Goal: Information Seeking & Learning: Learn about a topic

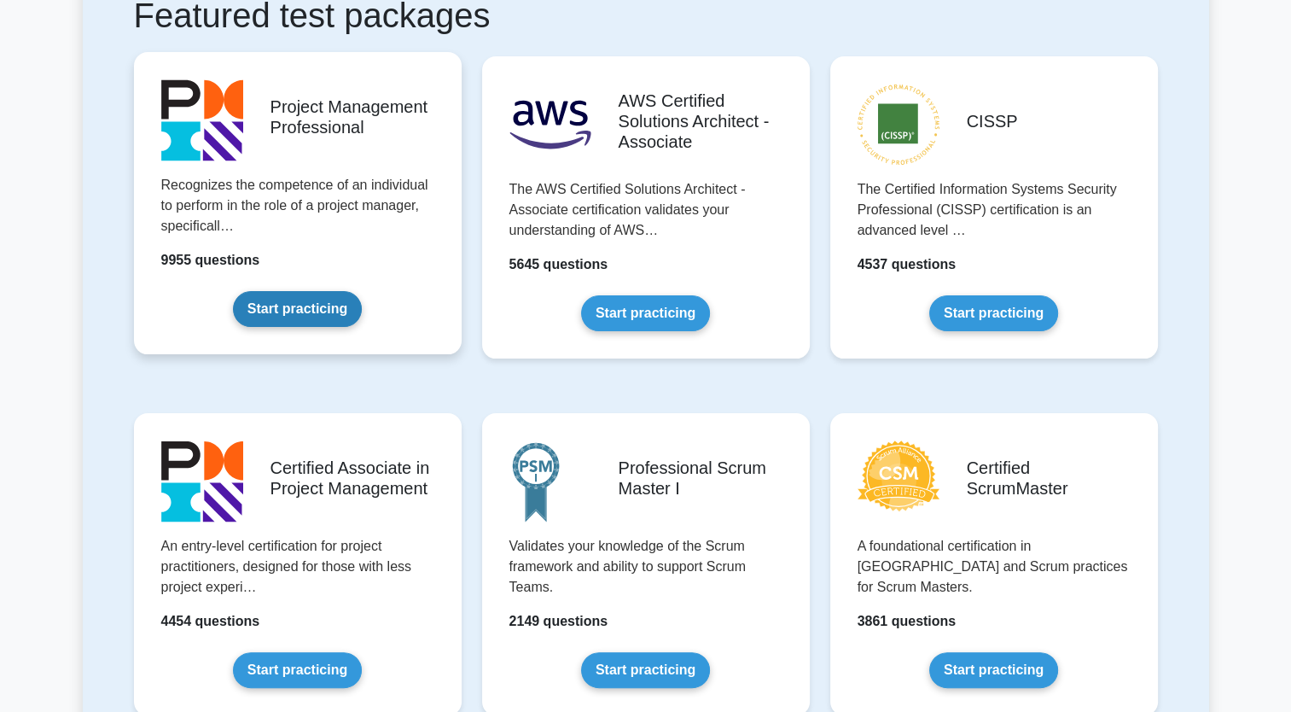
click at [295, 312] on link "Start practicing" at bounding box center [297, 309] width 129 height 36
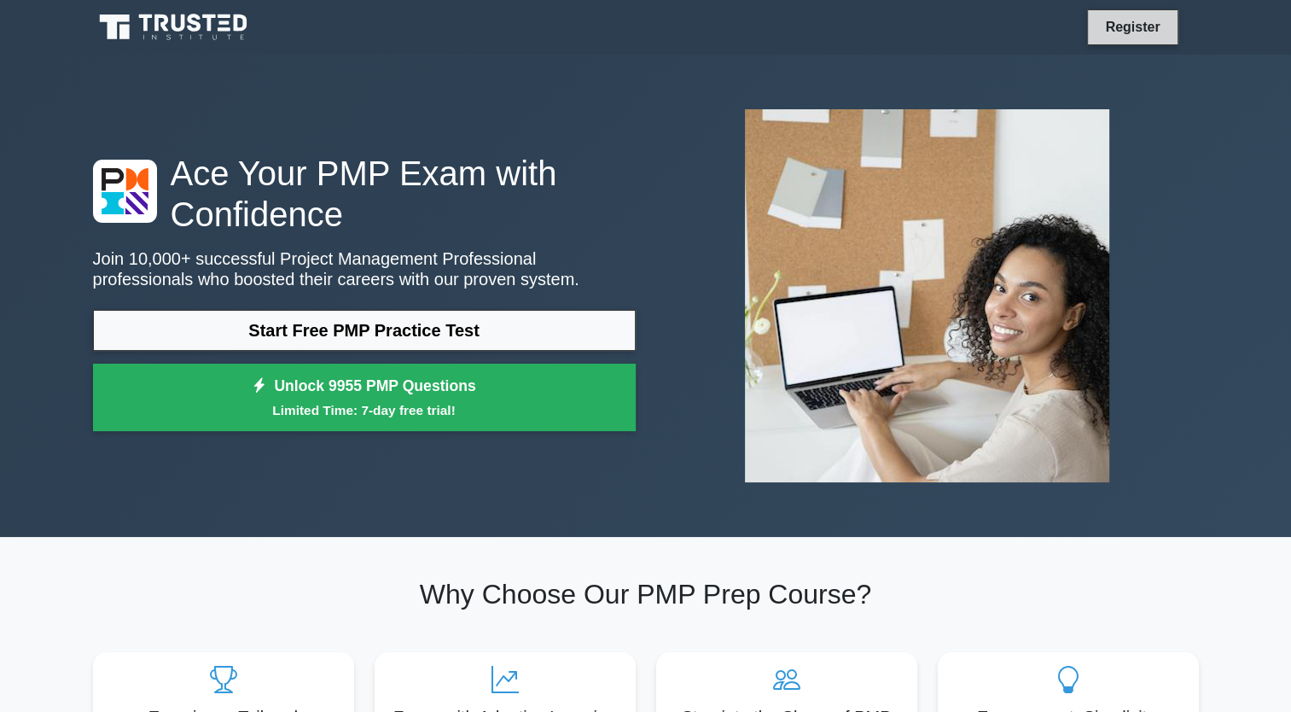
click at [1120, 22] on link "Register" at bounding box center [1132, 26] width 75 height 21
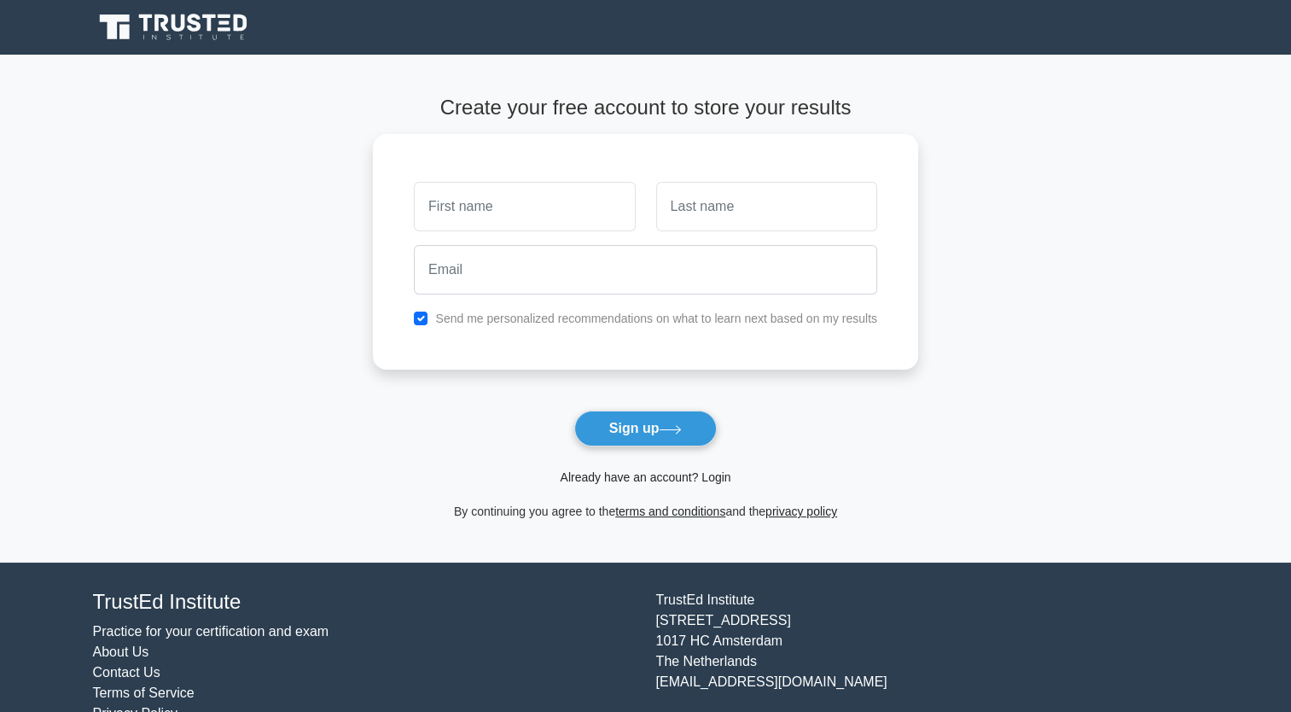
click at [609, 473] on link "Already have an account? Login" at bounding box center [645, 477] width 171 height 14
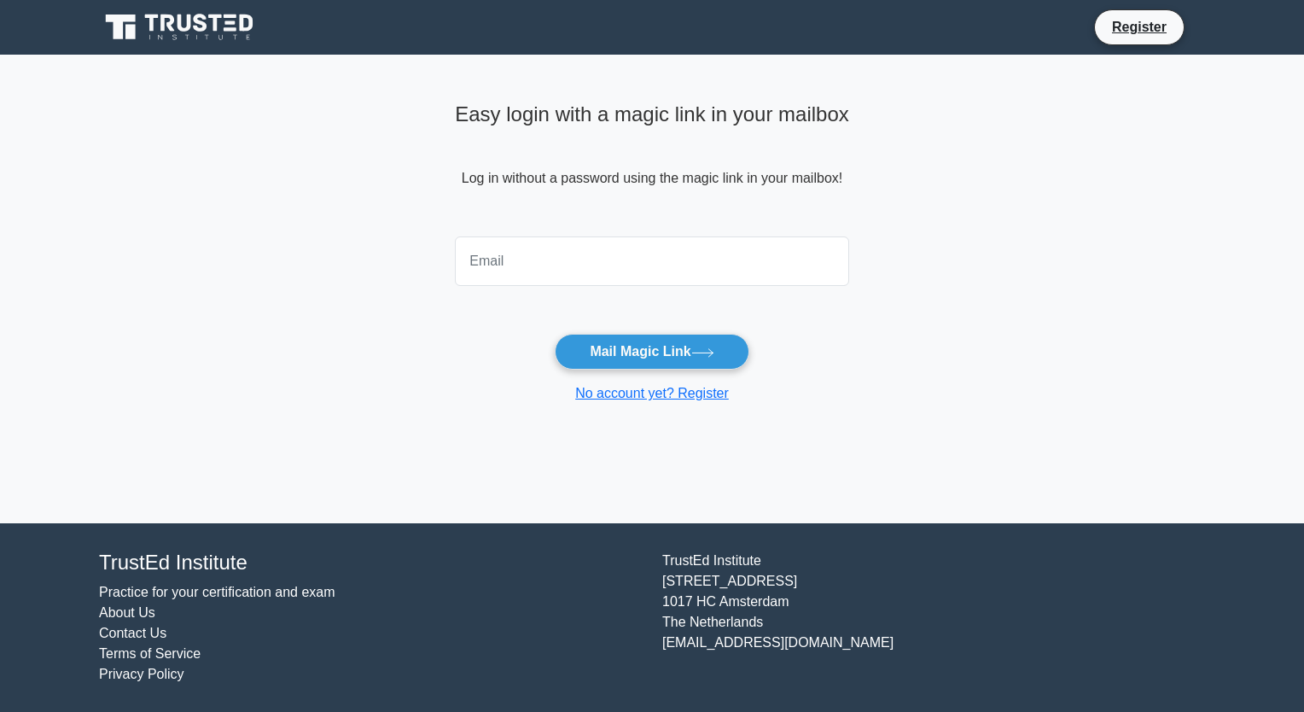
click at [618, 263] on input "email" at bounding box center [652, 261] width 394 height 50
type input "amina.aliyeva@azintelecom.az"
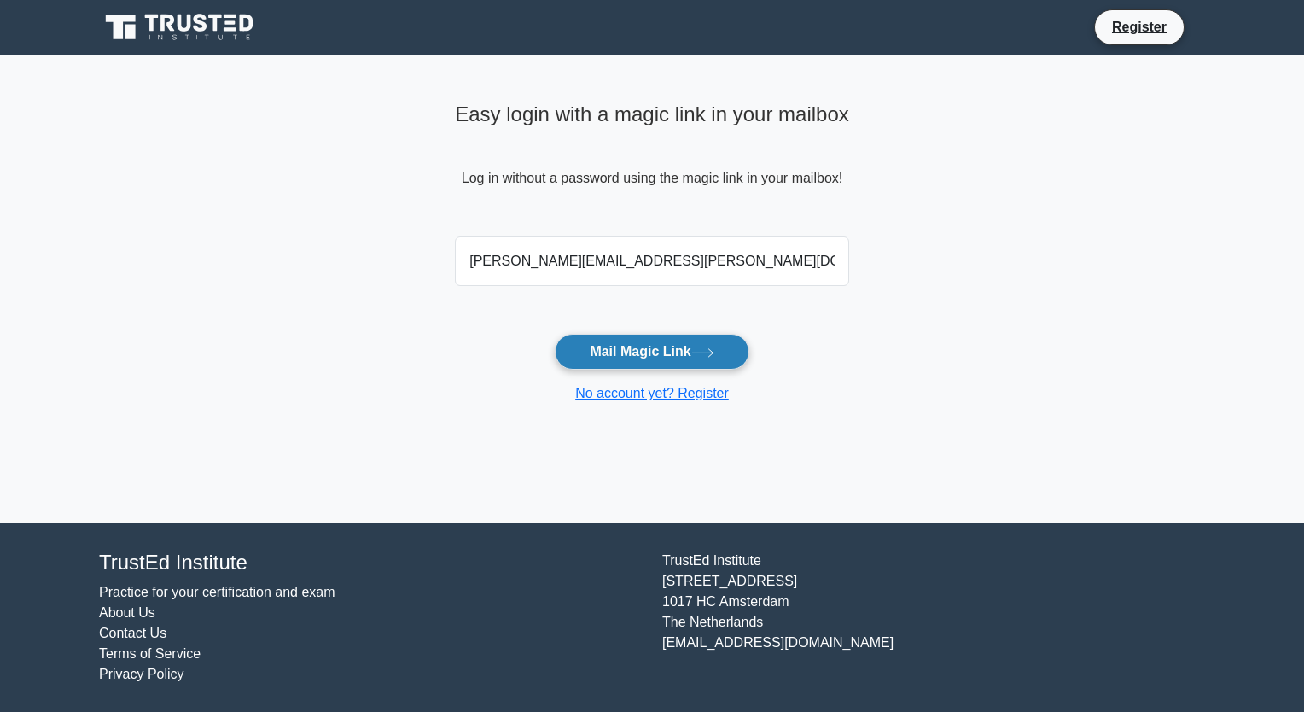
click at [640, 345] on button "Mail Magic Link" at bounding box center [652, 352] width 194 height 36
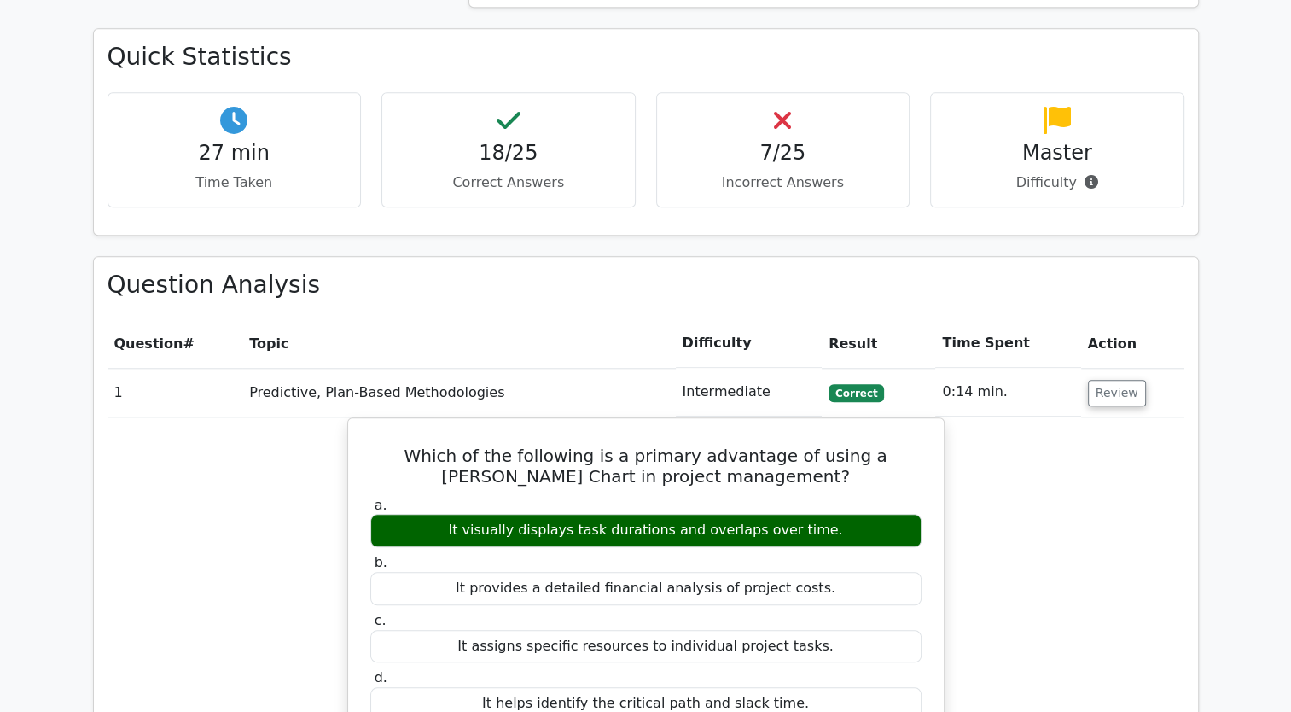
scroll to position [4117, 0]
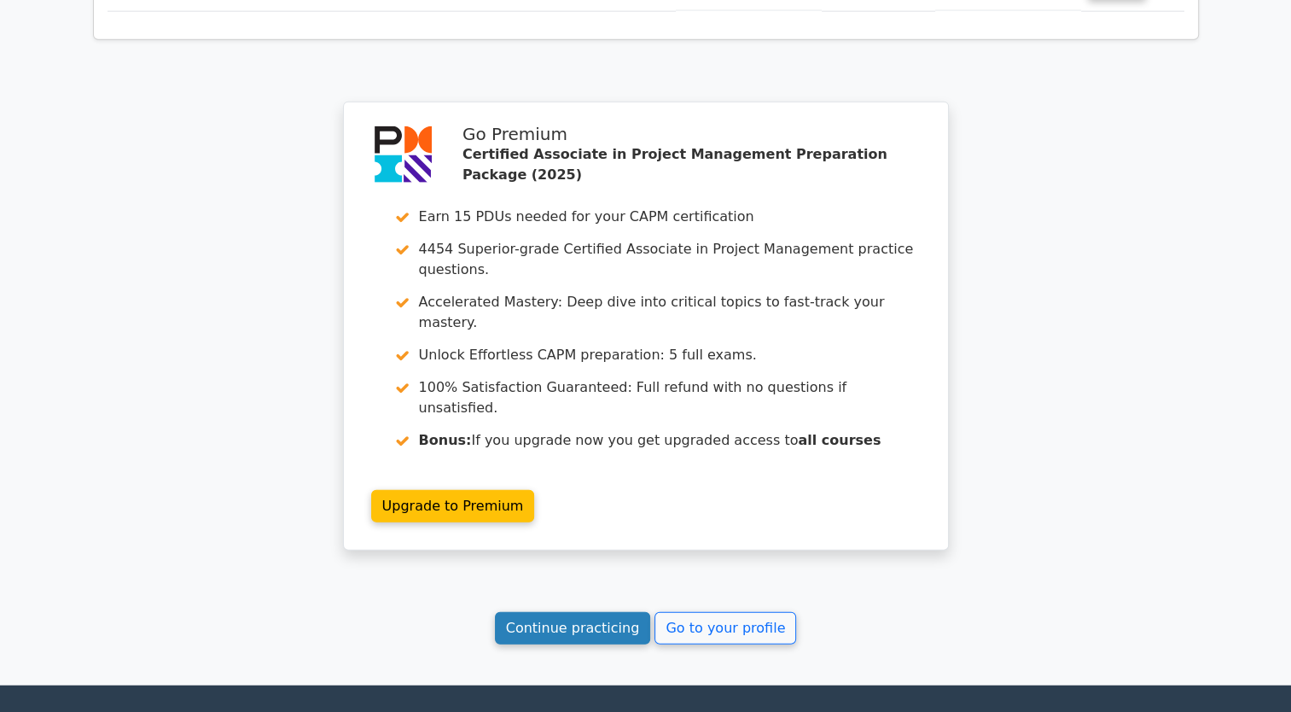
click at [578, 612] on link "Continue practicing" at bounding box center [573, 628] width 156 height 32
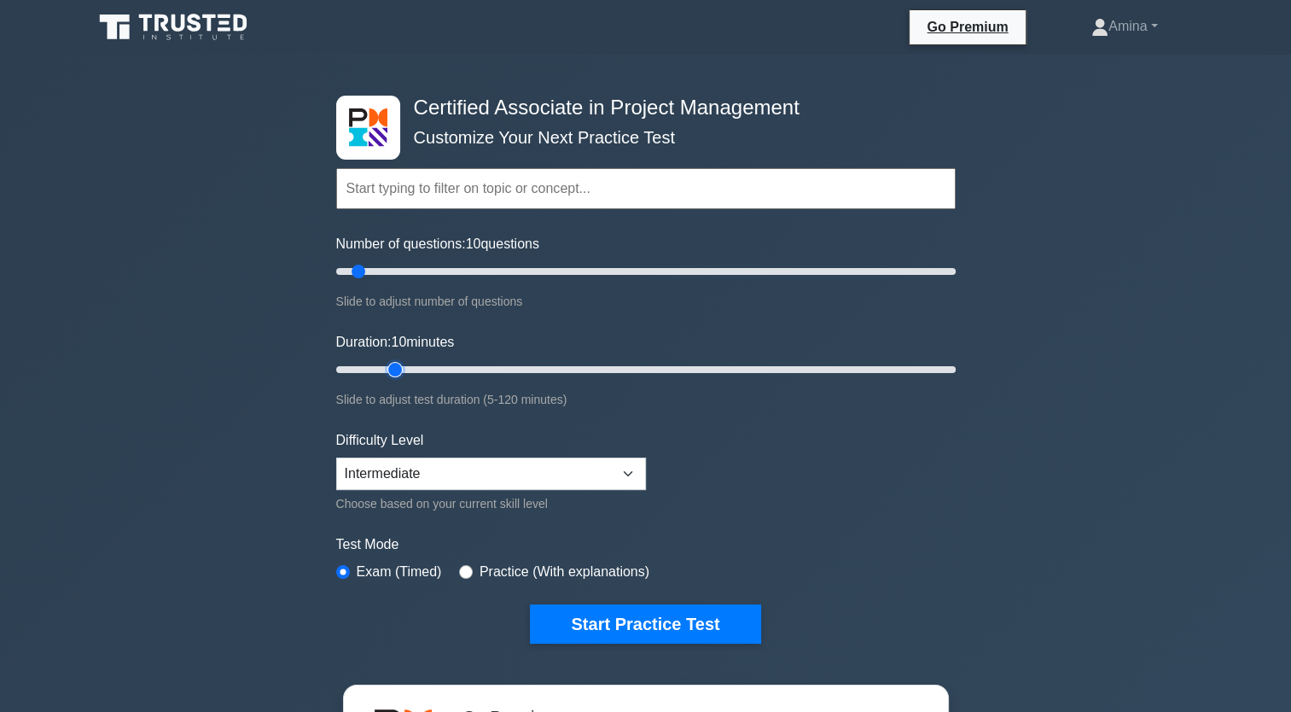
type input "15"
click at [389, 365] on input "Duration: 10 minutes" at bounding box center [646, 369] width 620 height 20
click at [620, 623] on button "Start Practice Test" at bounding box center [645, 623] width 230 height 39
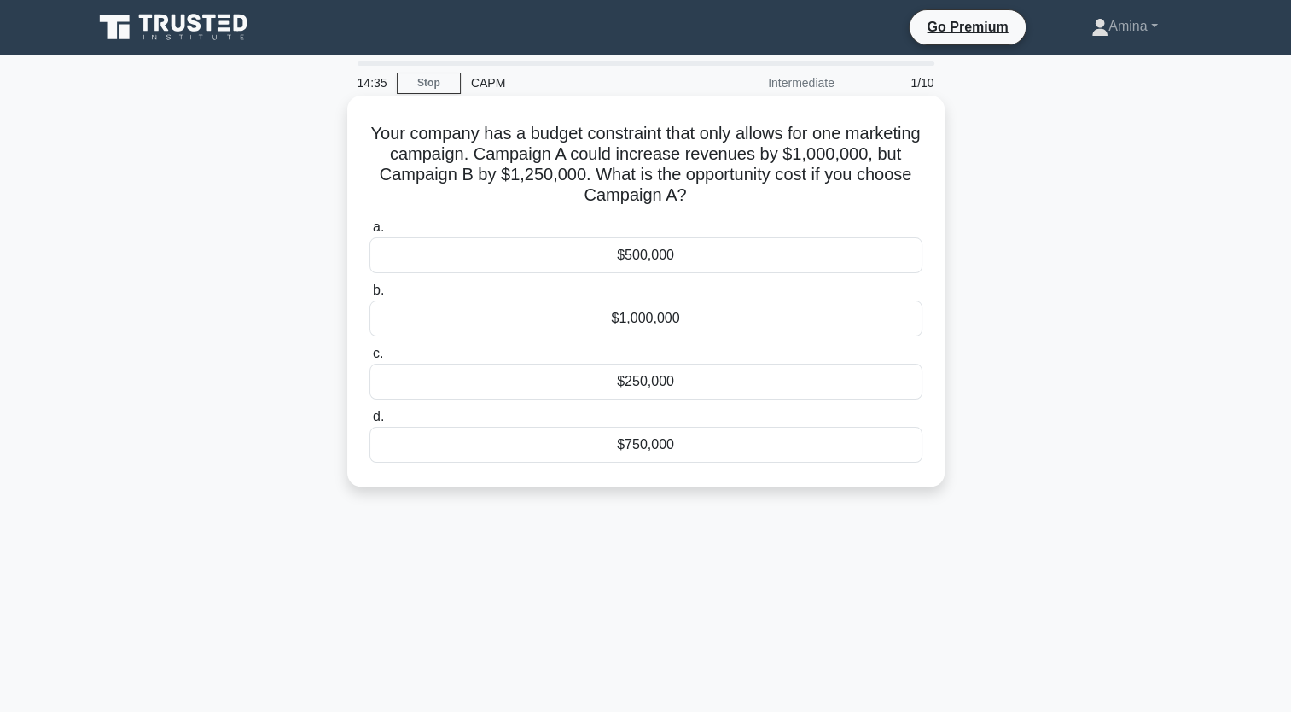
click at [639, 384] on div "$250,000" at bounding box center [646, 382] width 553 height 36
click at [370, 359] on input "c. $250,000" at bounding box center [370, 353] width 0 height 11
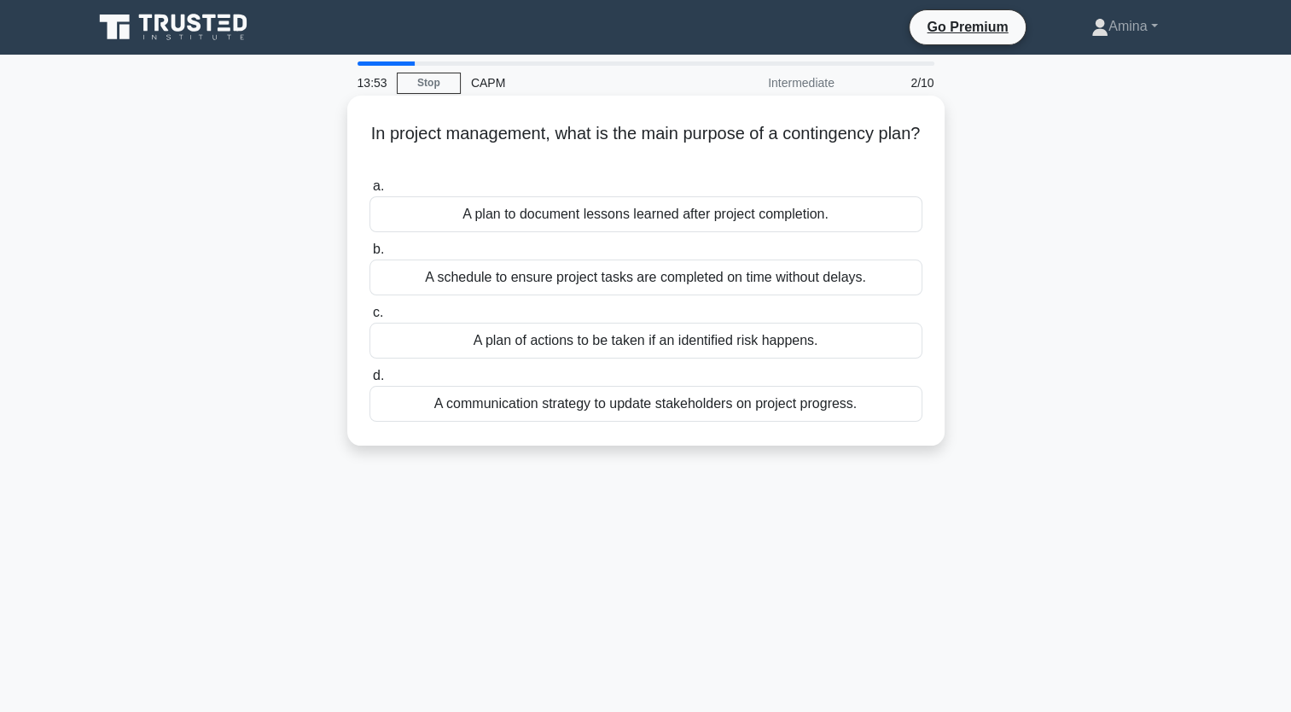
click at [625, 343] on div "A plan of actions to be taken if an identified risk happens." at bounding box center [646, 341] width 553 height 36
click at [370, 318] on input "c. A plan of actions to be taken if an identified risk happens." at bounding box center [370, 312] width 0 height 11
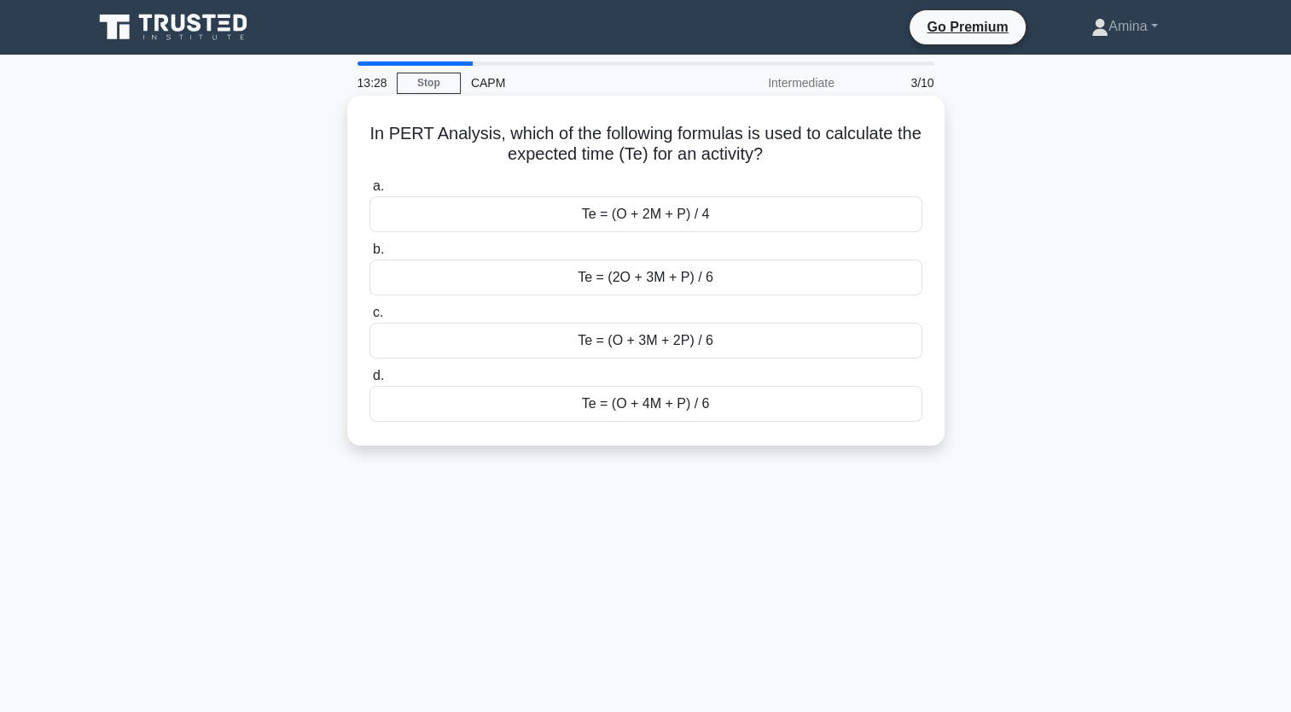
click at [635, 336] on div "Te = (O + 3M + 2P) / 6" at bounding box center [646, 341] width 553 height 36
click at [370, 318] on input "c. Te = (O + 3M + 2P) / 6" at bounding box center [370, 312] width 0 height 11
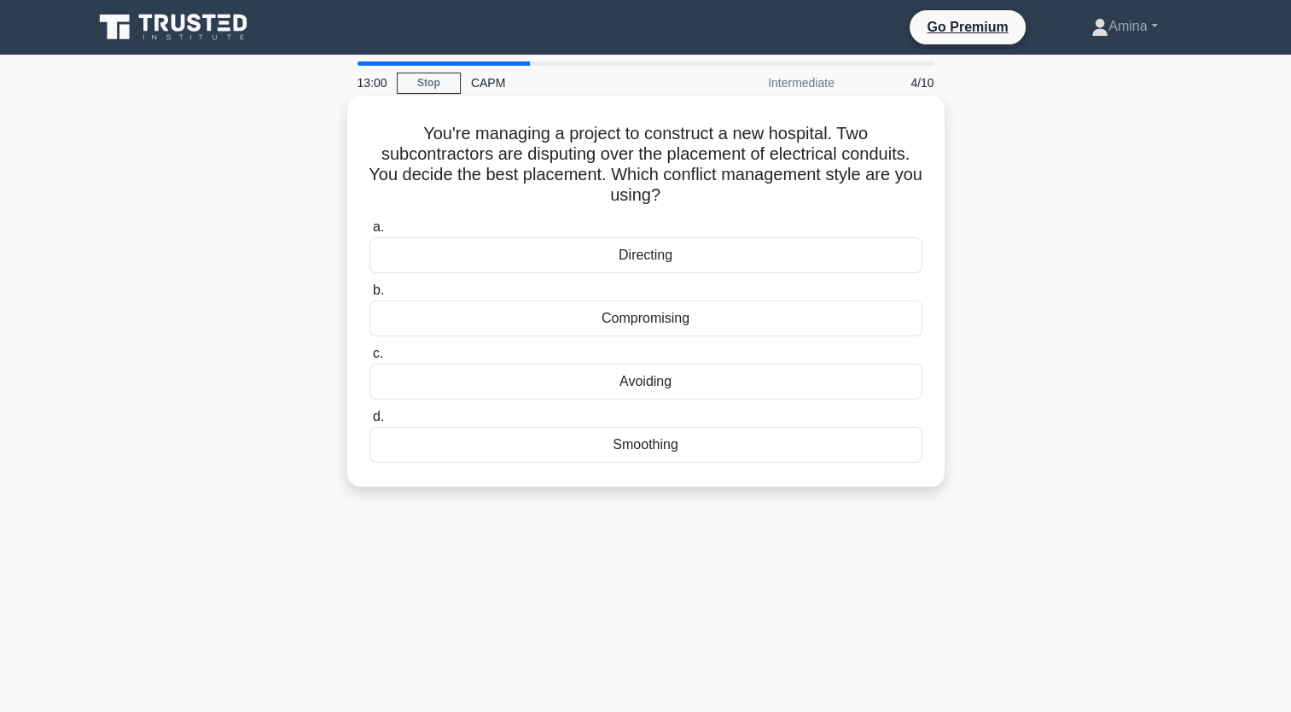
click at [641, 263] on div "Directing" at bounding box center [646, 255] width 553 height 36
click at [370, 233] on input "a. Directing" at bounding box center [370, 227] width 0 height 11
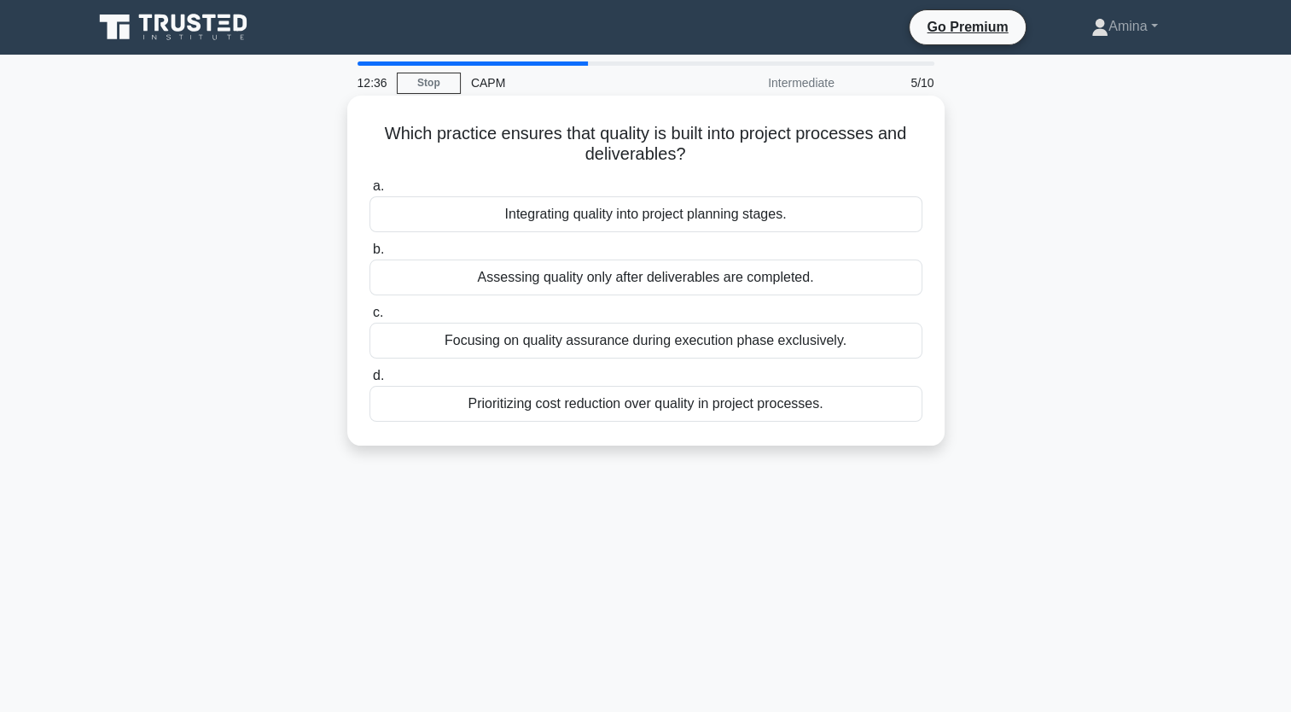
click at [626, 213] on div "Integrating quality into project planning stages." at bounding box center [646, 214] width 553 height 36
click at [370, 192] on input "a. Integrating quality into project planning stages." at bounding box center [370, 186] width 0 height 11
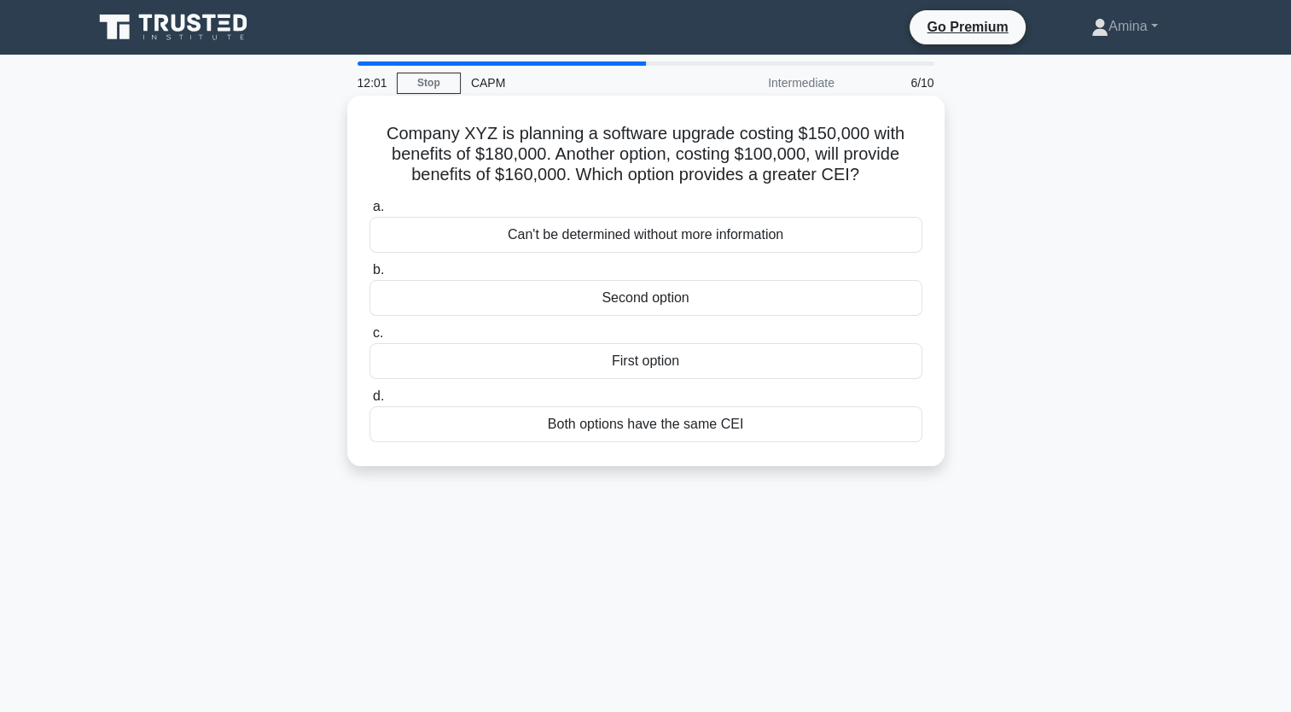
click at [608, 301] on div "Second option" at bounding box center [646, 298] width 553 height 36
click at [370, 276] on input "b. Second option" at bounding box center [370, 270] width 0 height 11
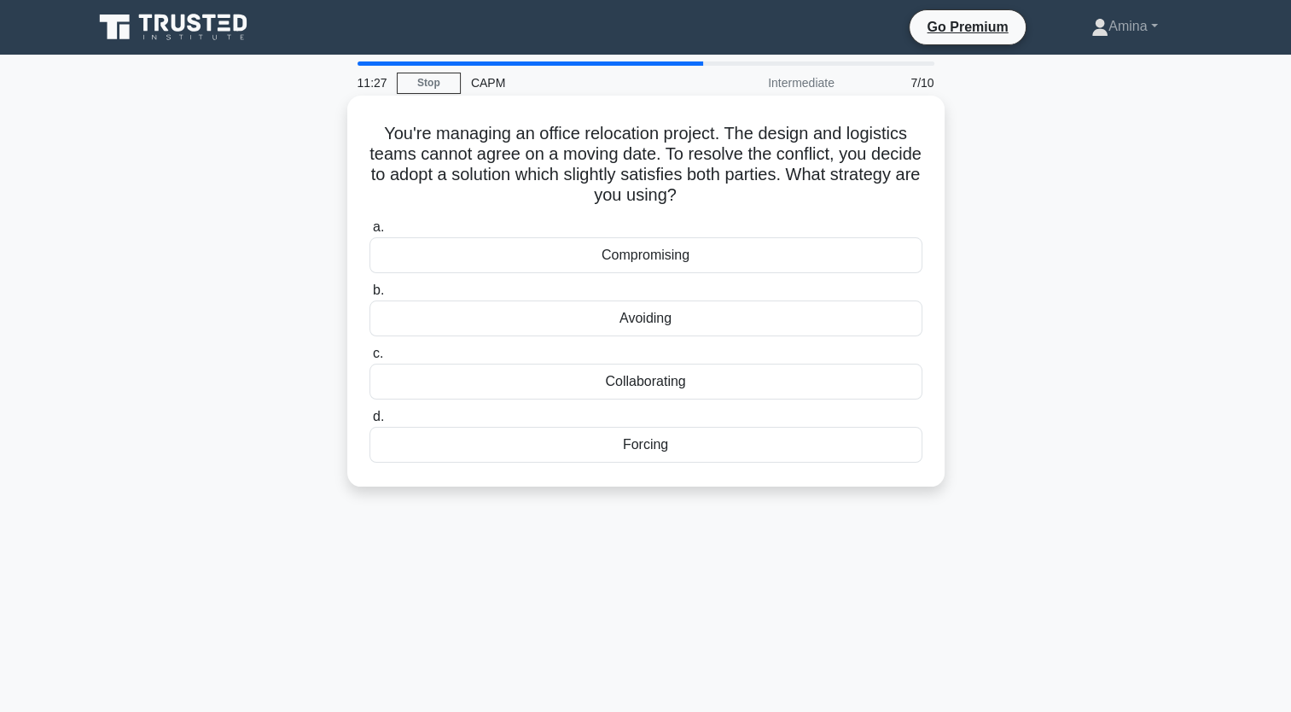
click at [655, 260] on div "Compromising" at bounding box center [646, 255] width 553 height 36
click at [370, 233] on input "a. Compromising" at bounding box center [370, 227] width 0 height 11
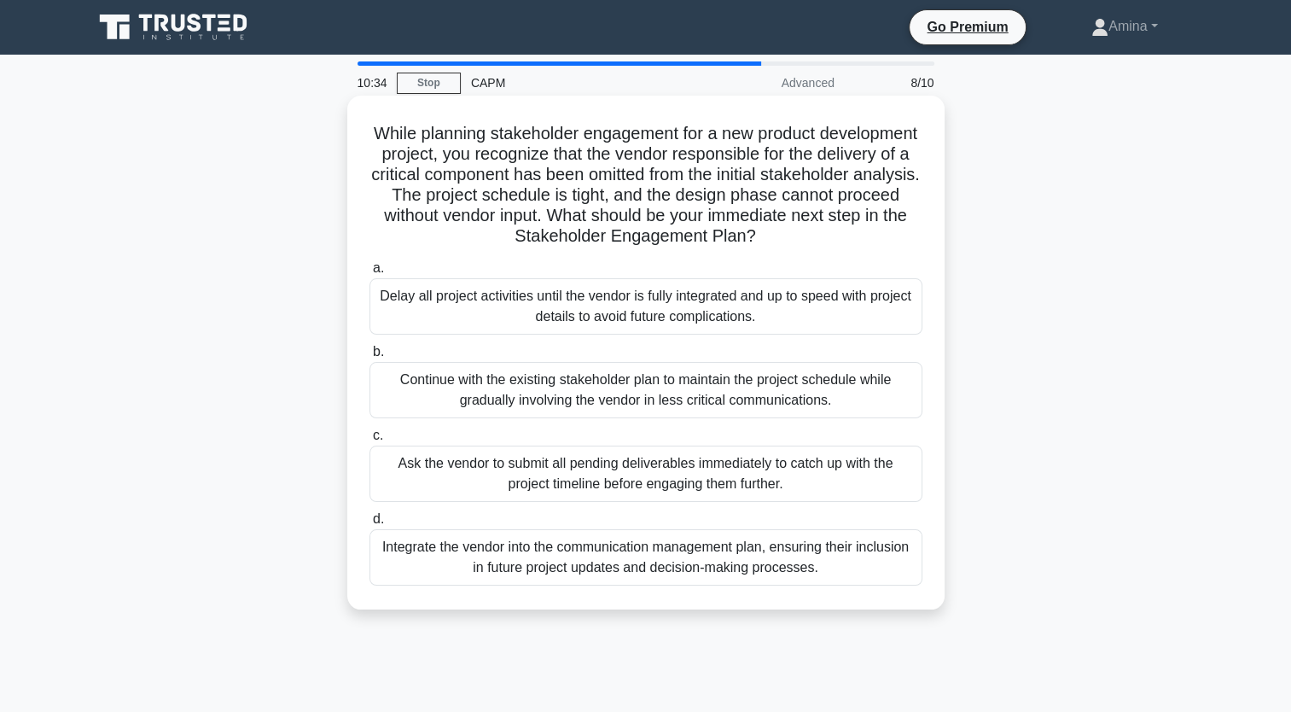
click at [587, 561] on div "Integrate the vendor into the communication management plan, ensuring their inc…" at bounding box center [646, 557] width 553 height 56
click at [370, 525] on input "d. Integrate the vendor into the communication management plan, ensuring their …" at bounding box center [370, 519] width 0 height 11
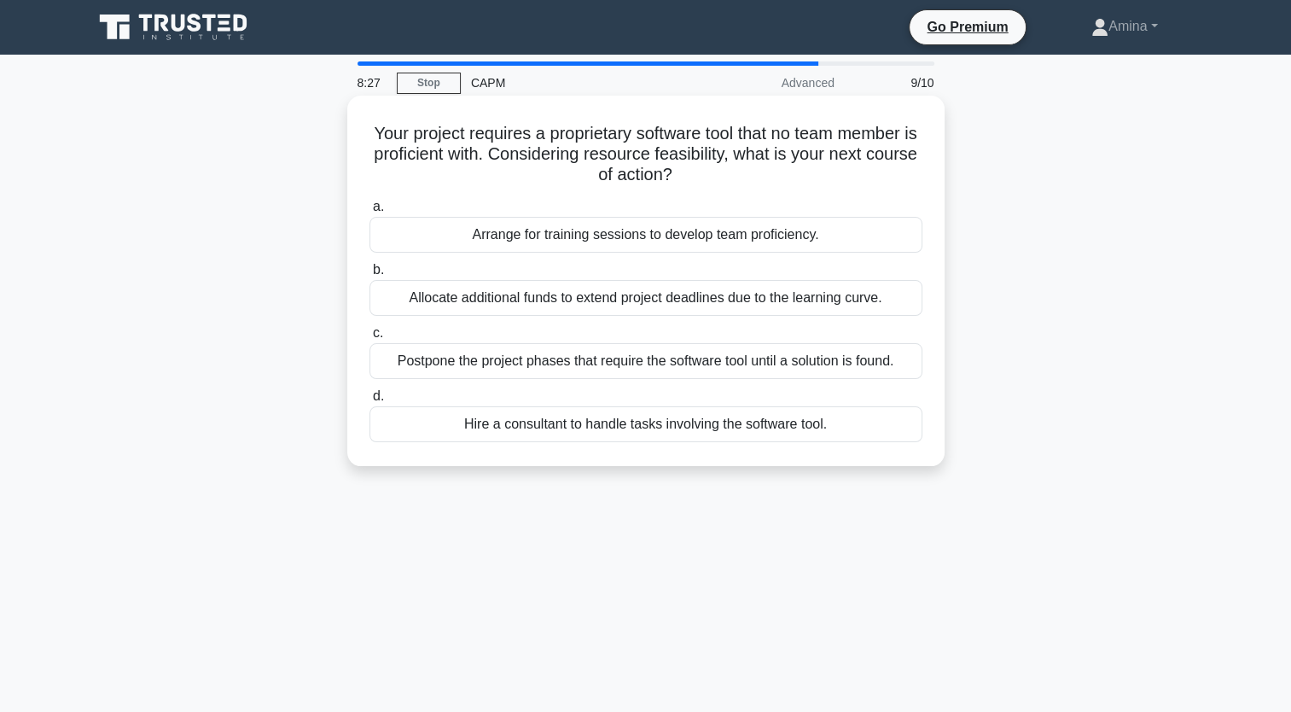
click at [533, 428] on div "Hire a consultant to handle tasks involving the software tool." at bounding box center [646, 424] width 553 height 36
click at [370, 402] on input "d. Hire a consultant to handle tasks involving the software tool." at bounding box center [370, 396] width 0 height 11
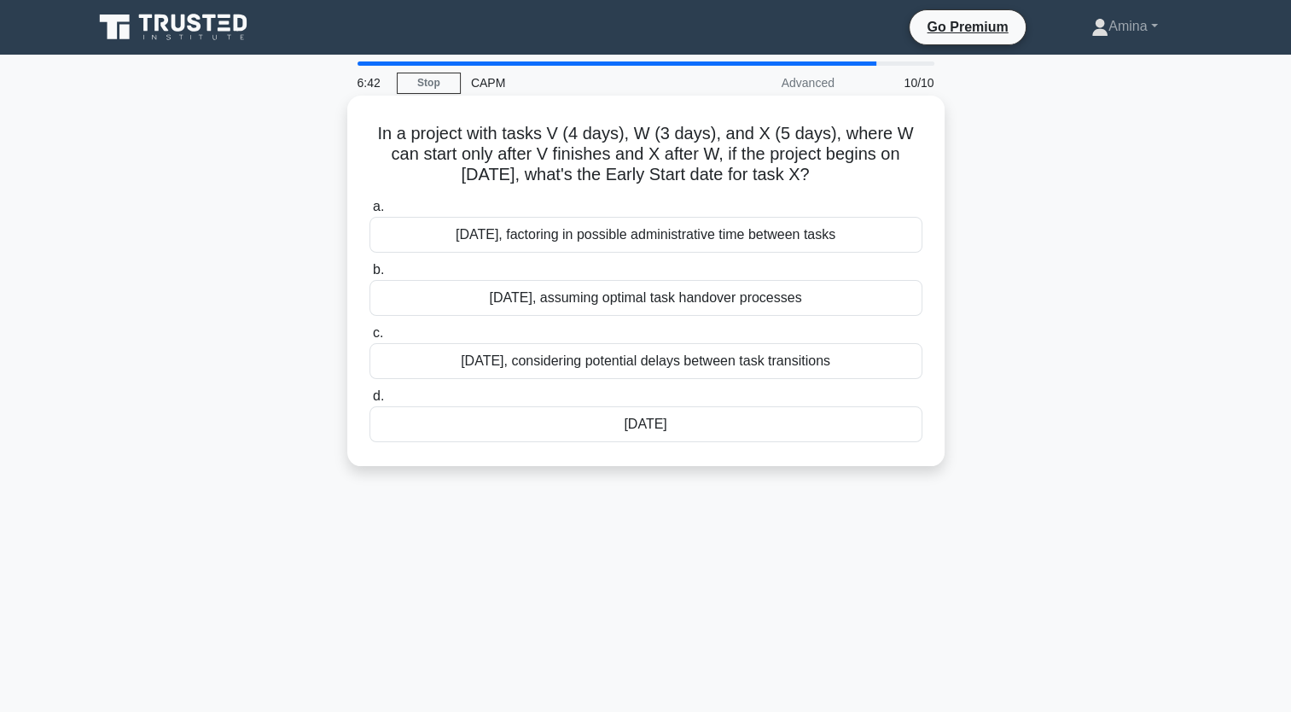
click at [653, 295] on div "[DATE], assuming optimal task handover processes" at bounding box center [646, 298] width 553 height 36
click at [370, 276] on input "b. July 13th, assuming optimal task handover processes" at bounding box center [370, 270] width 0 height 11
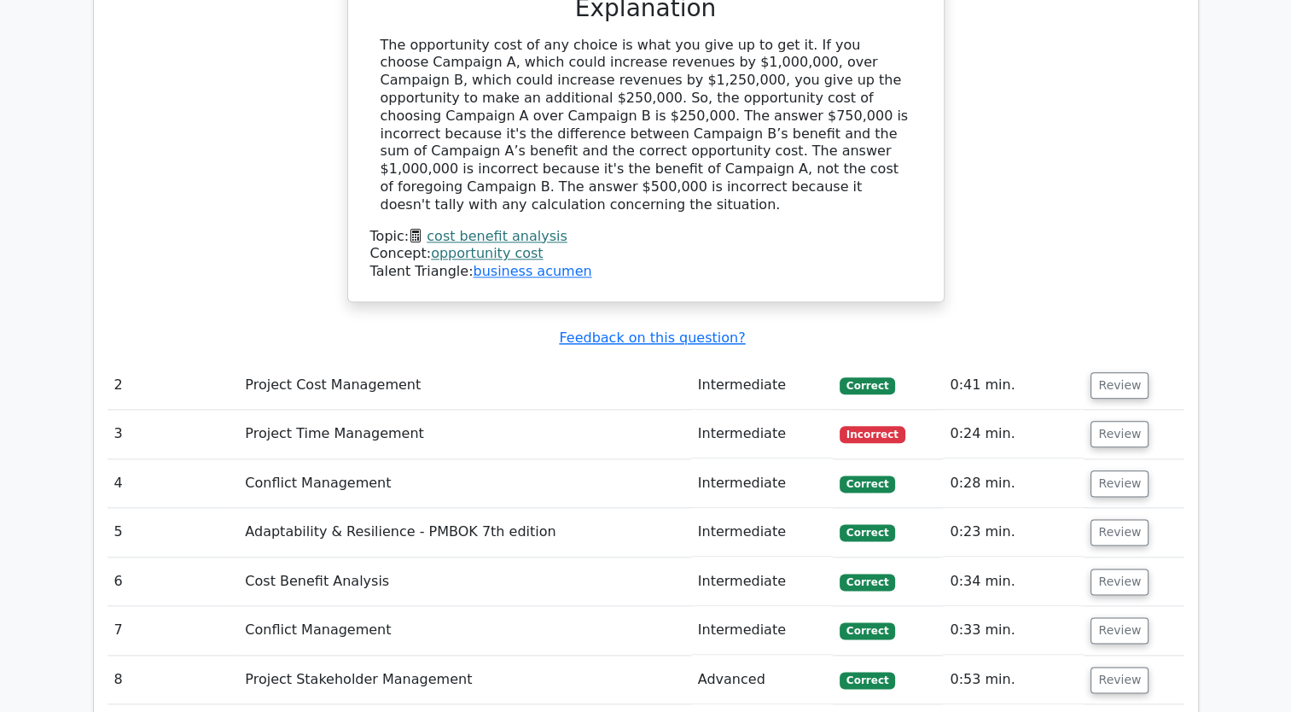
scroll to position [1963, 0]
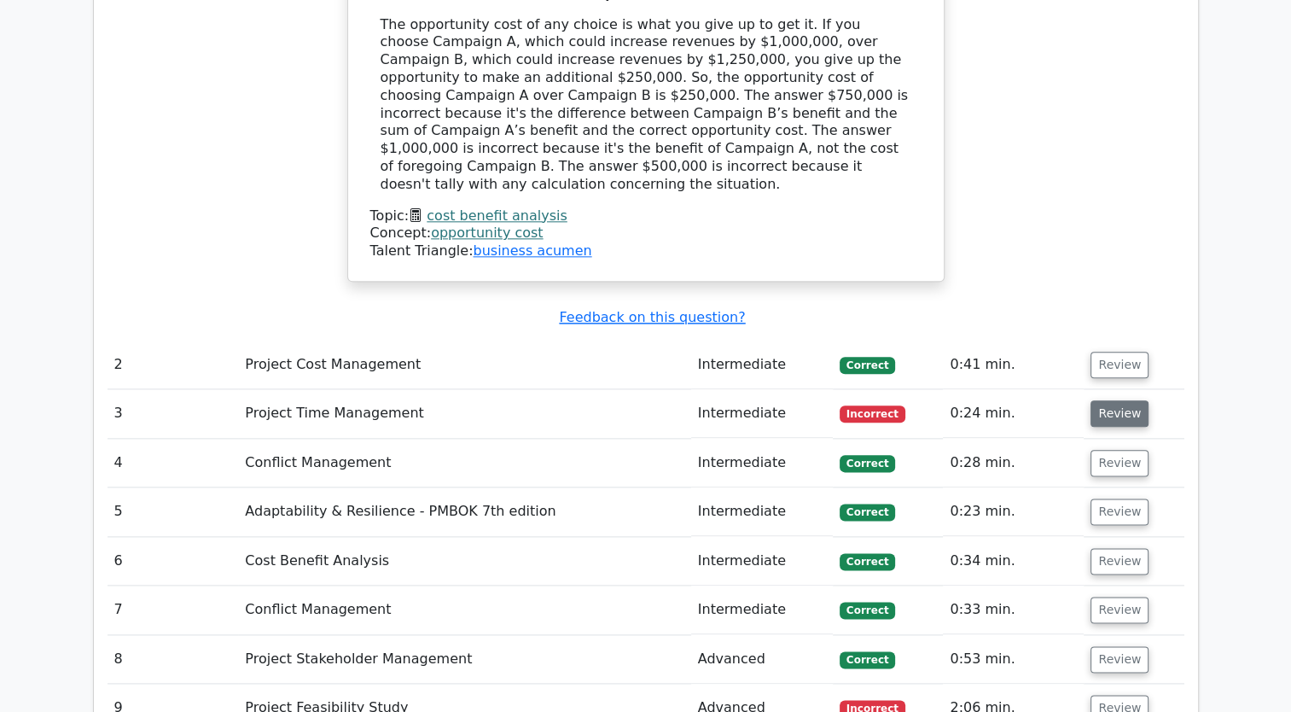
click at [1110, 400] on button "Review" at bounding box center [1120, 413] width 58 height 26
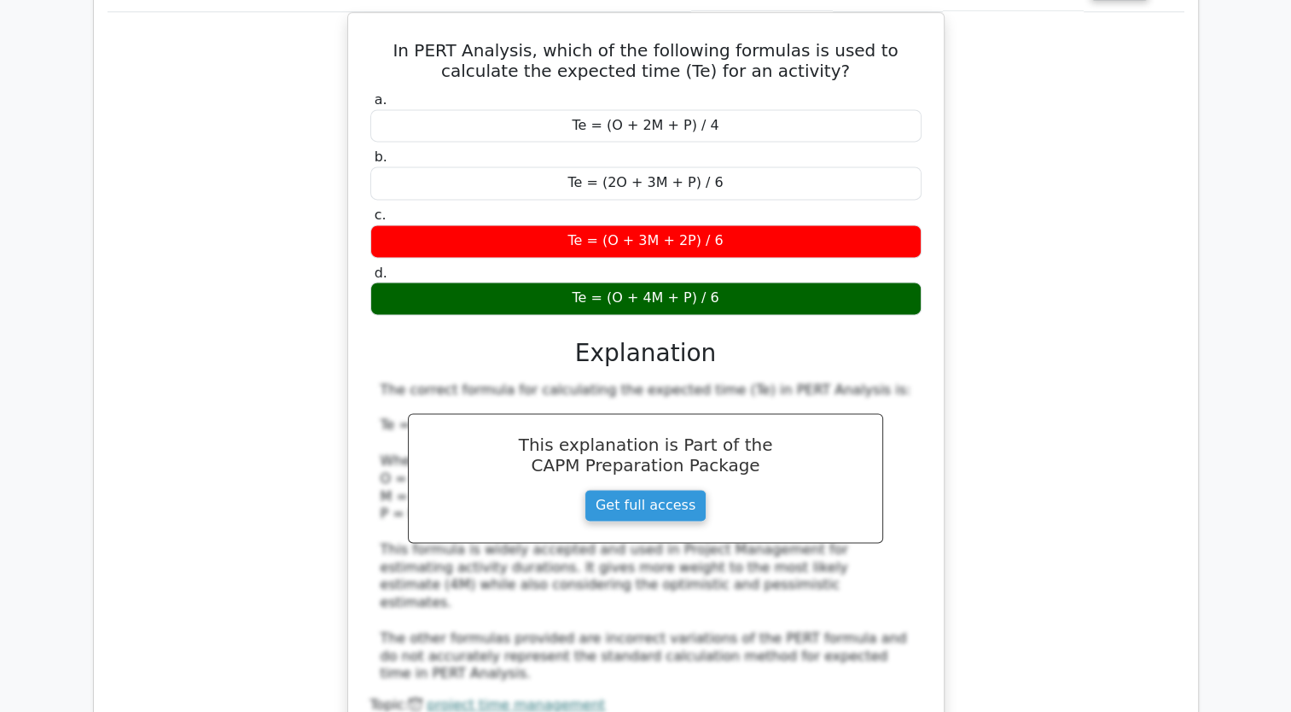
scroll to position [2816, 0]
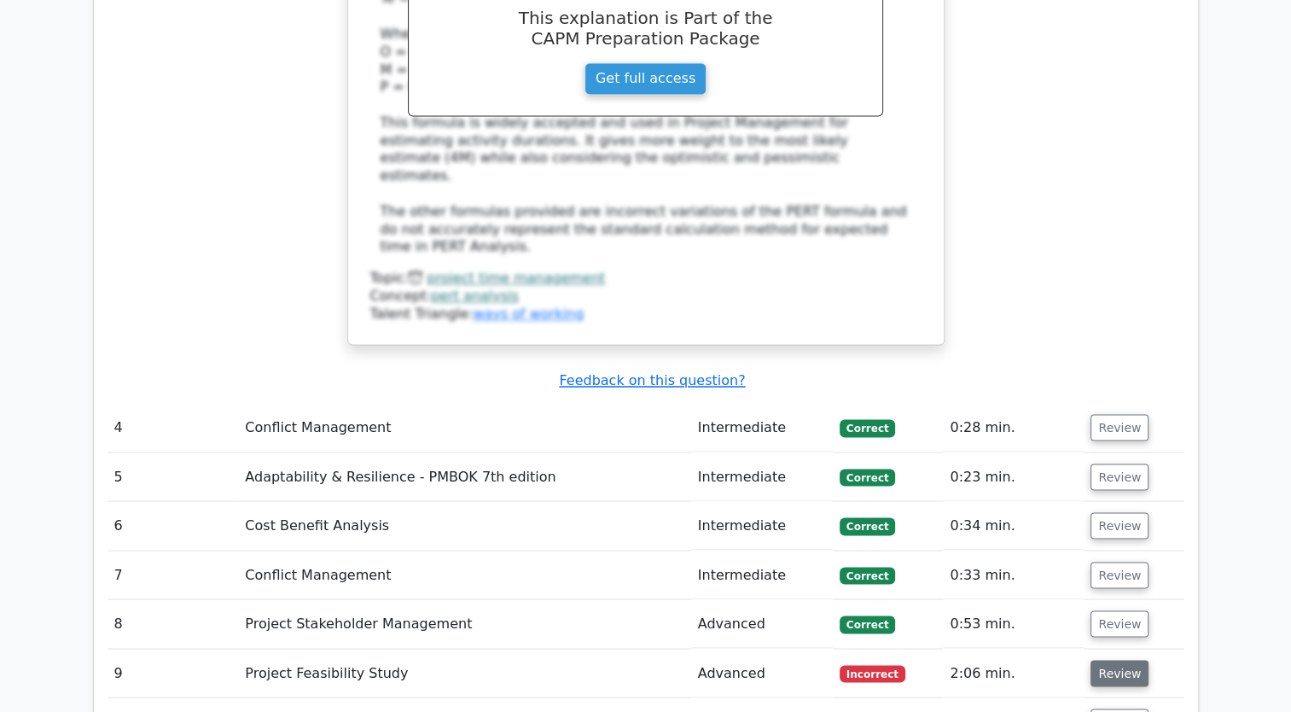
click at [1113, 660] on button "Review" at bounding box center [1120, 673] width 58 height 26
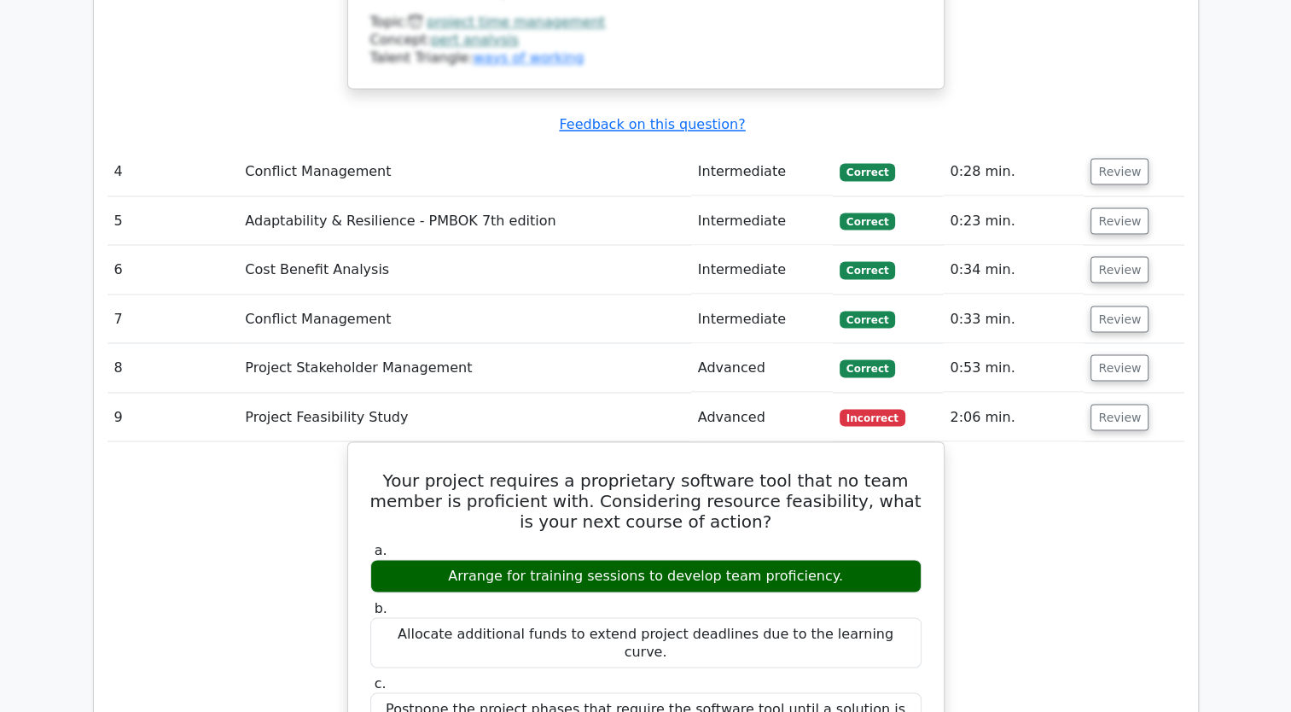
scroll to position [3329, 0]
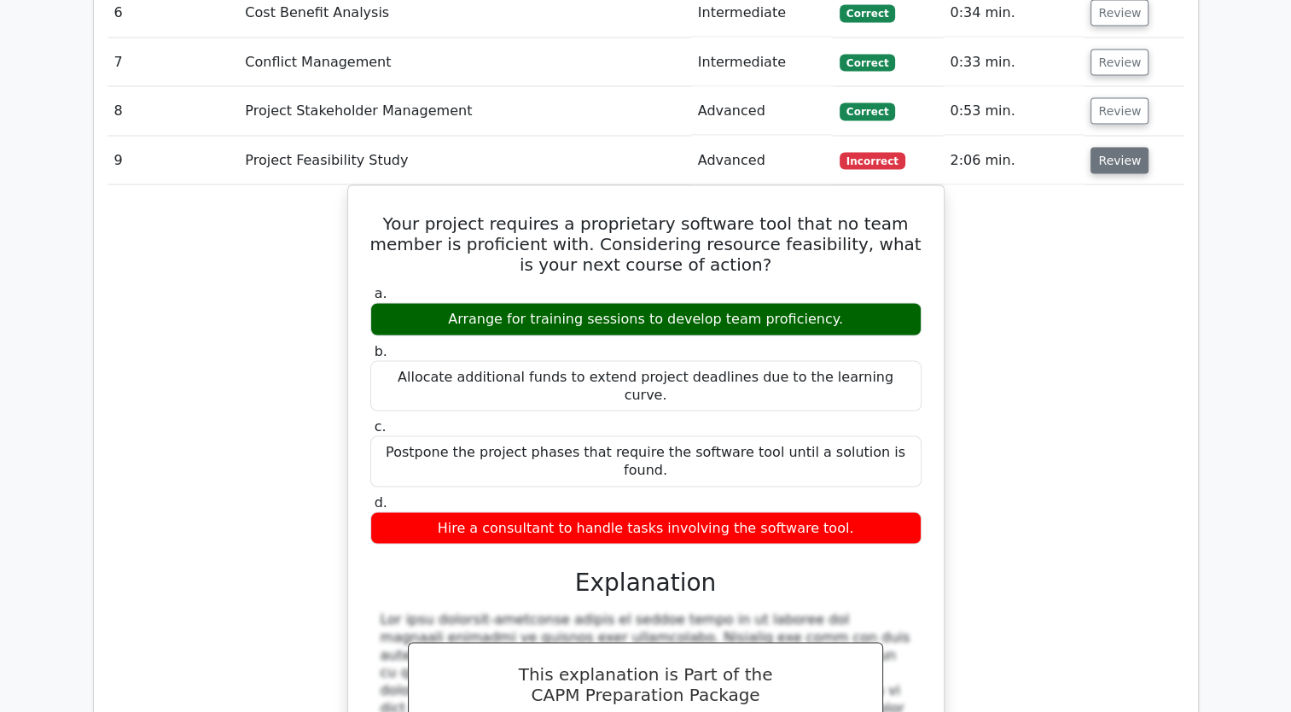
click at [1101, 148] on button "Review" at bounding box center [1120, 161] width 58 height 26
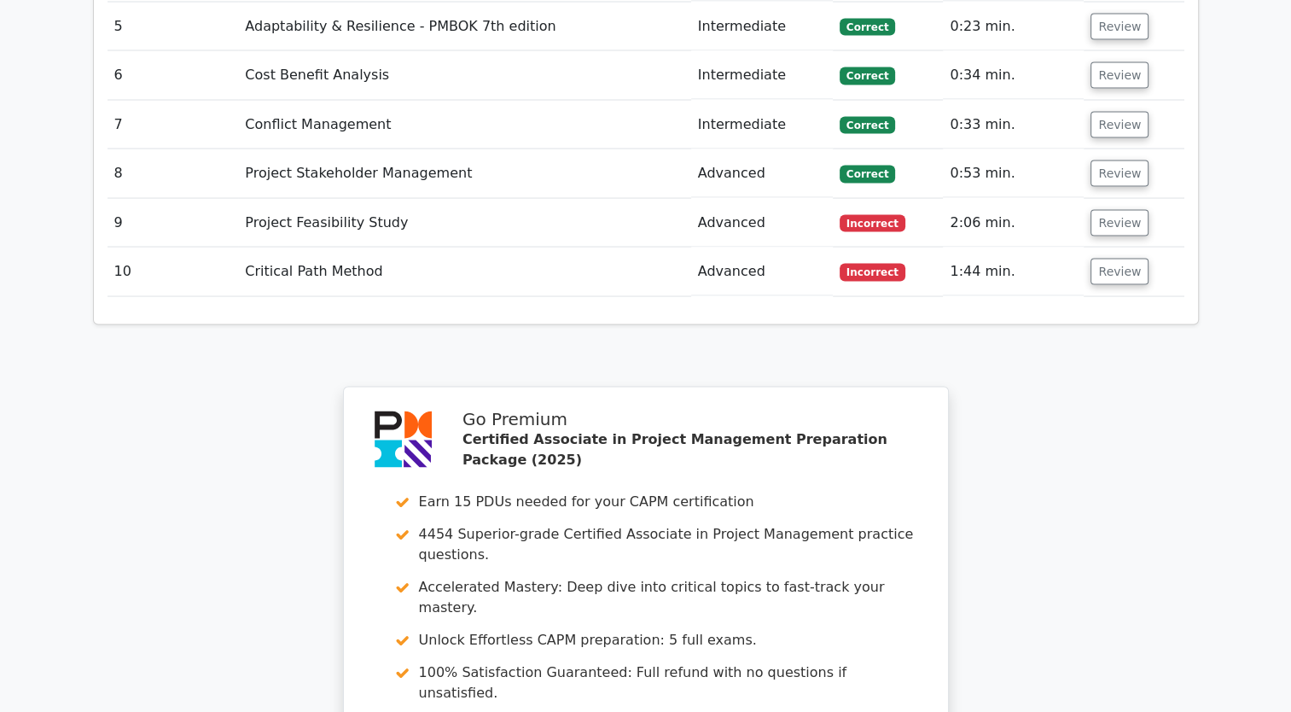
scroll to position [3243, 0]
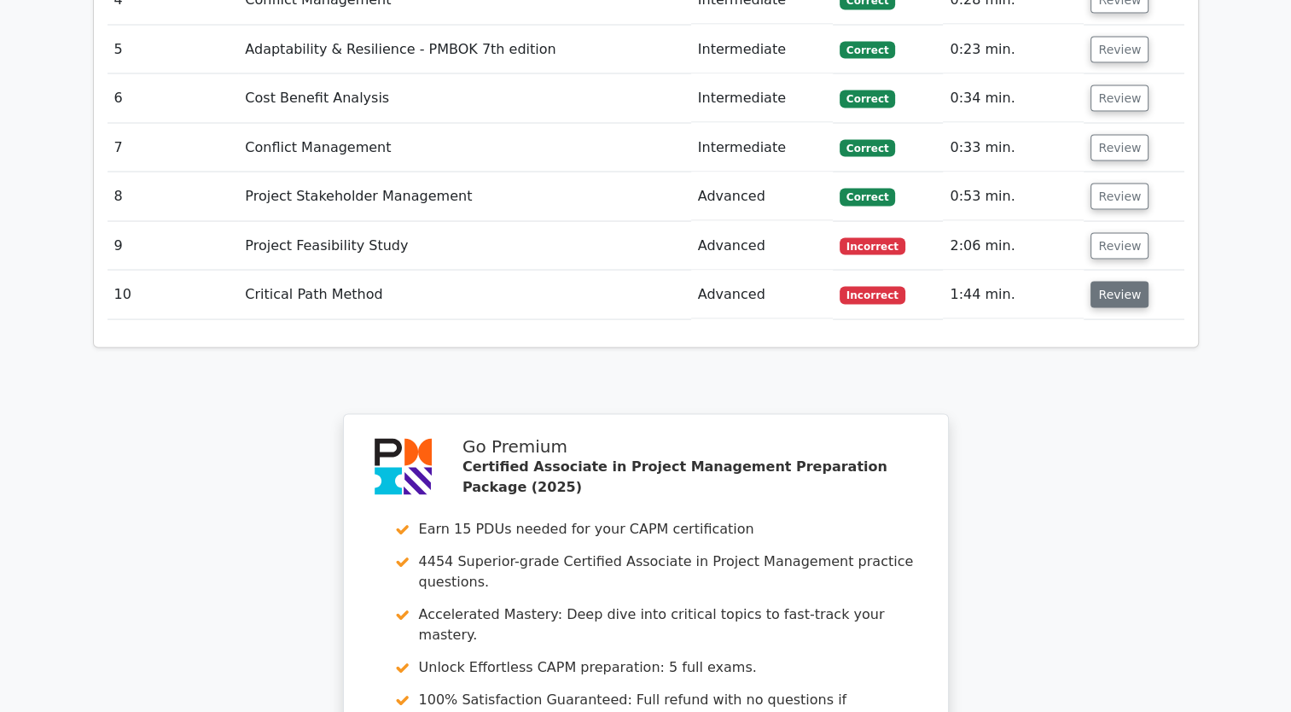
click at [1113, 282] on button "Review" at bounding box center [1120, 295] width 58 height 26
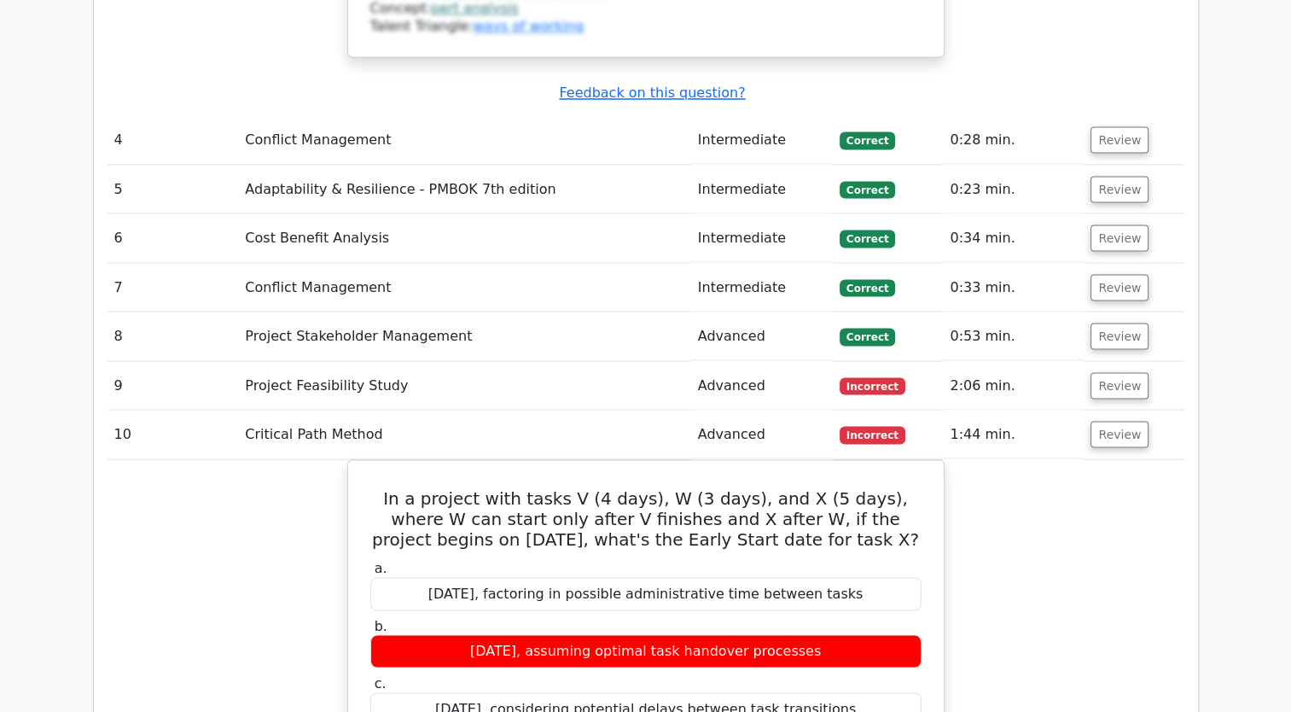
scroll to position [2987, 0]
